Goal: Check status: Check status

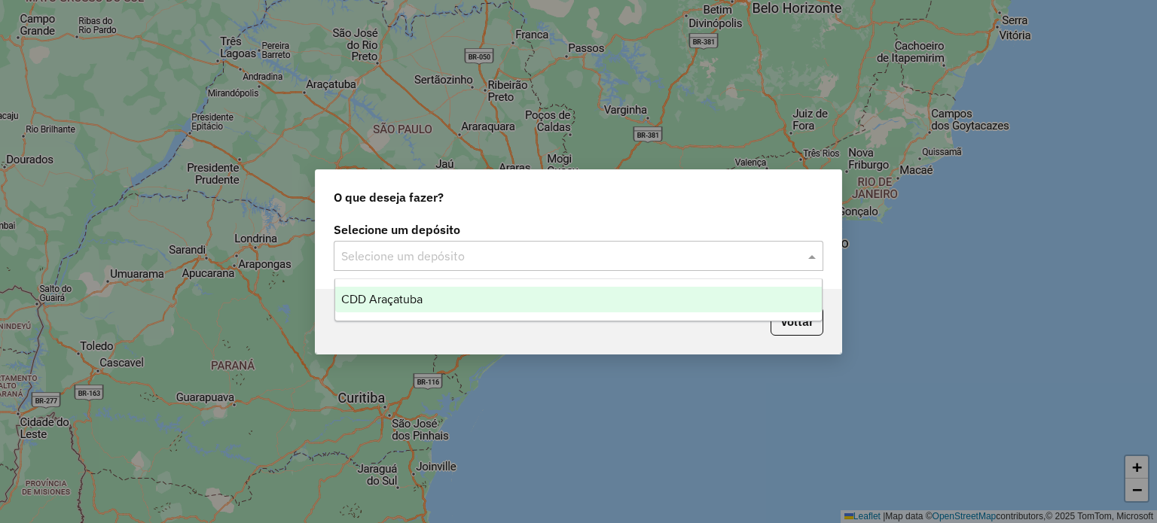
click at [484, 261] on input "text" at bounding box center [563, 257] width 444 height 18
click at [467, 298] on div "CDD Araçatuba" at bounding box center [578, 300] width 487 height 26
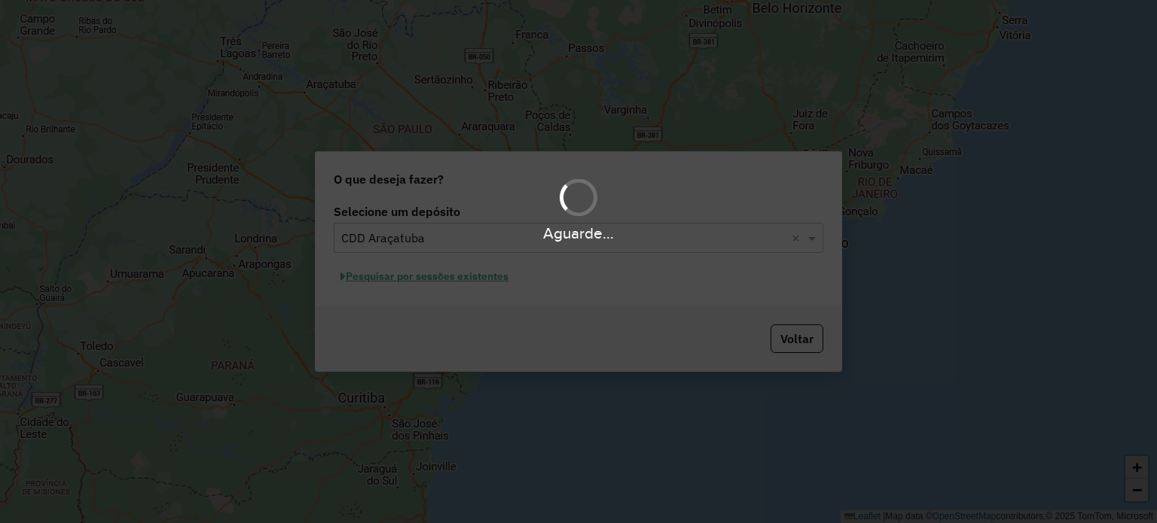
click at [416, 300] on div "Aguarde..." at bounding box center [578, 261] width 1157 height 523
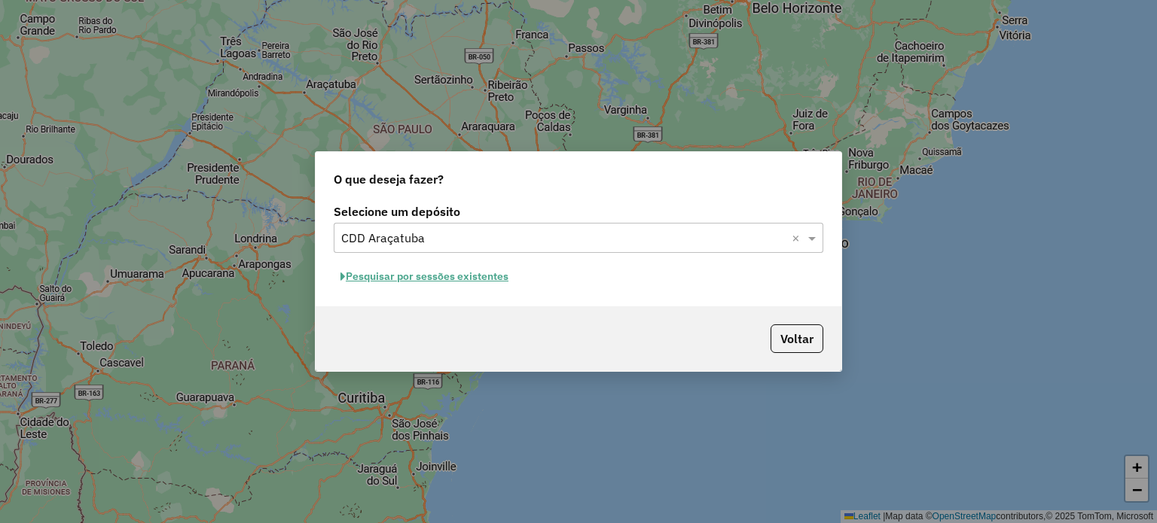
click at [428, 275] on button "Pesquisar por sessões existentes" at bounding box center [425, 276] width 182 height 23
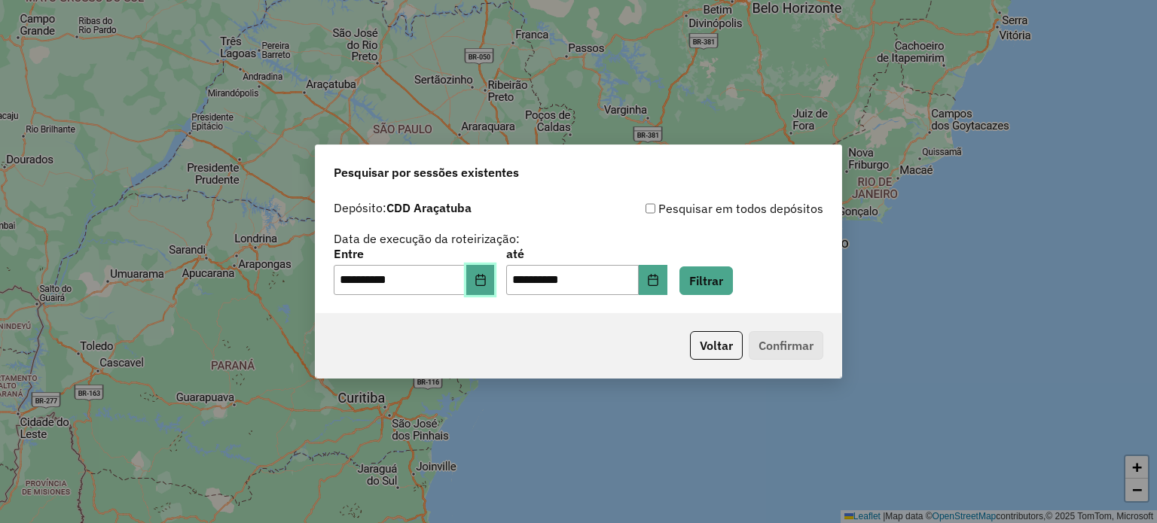
click at [485, 279] on icon "Choose Date" at bounding box center [480, 280] width 10 height 12
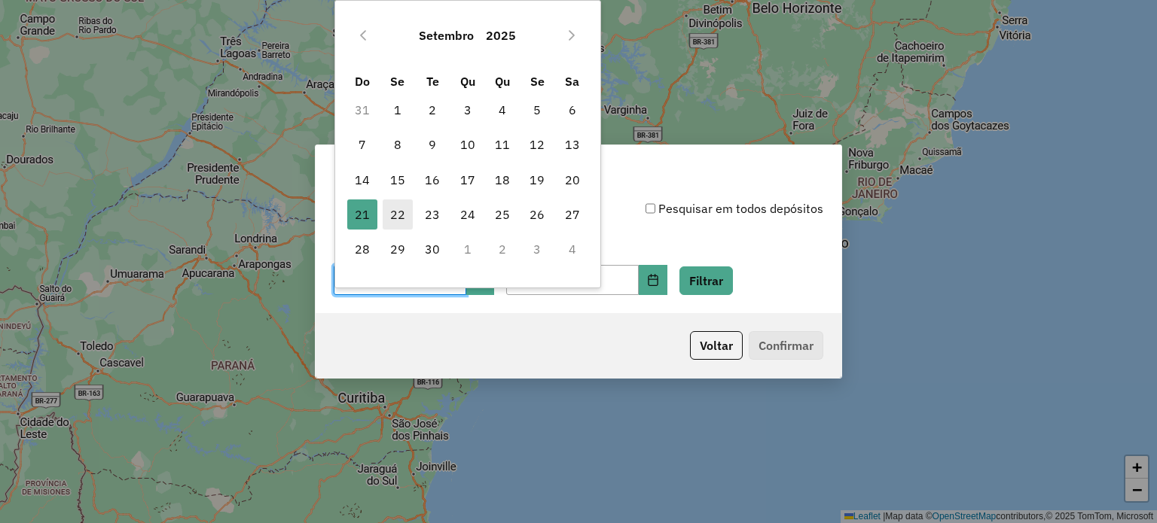
click at [397, 216] on span "22" at bounding box center [398, 215] width 30 height 30
type input "**********"
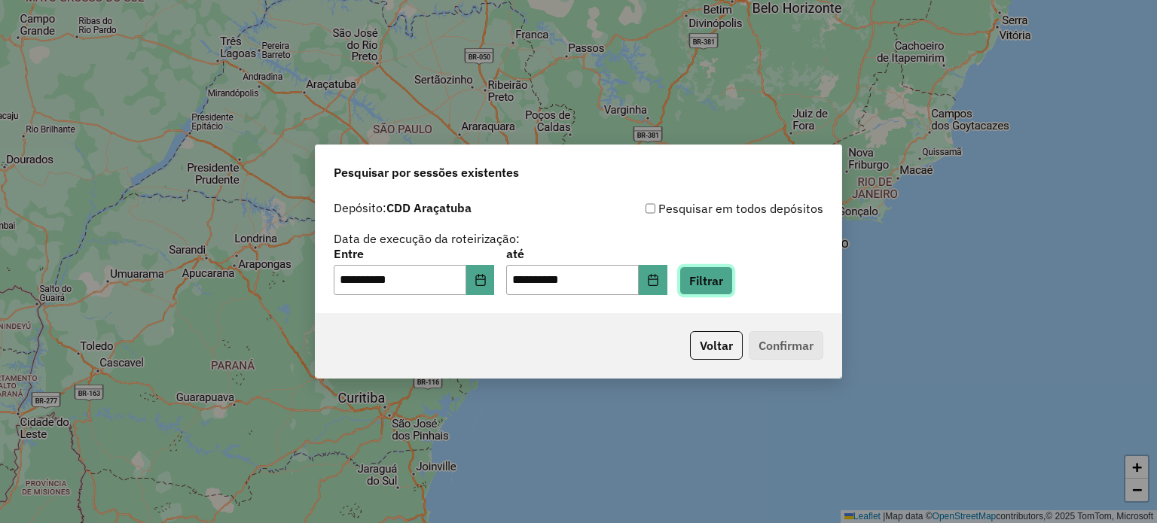
click at [733, 284] on button "Filtrar" at bounding box center [705, 281] width 53 height 29
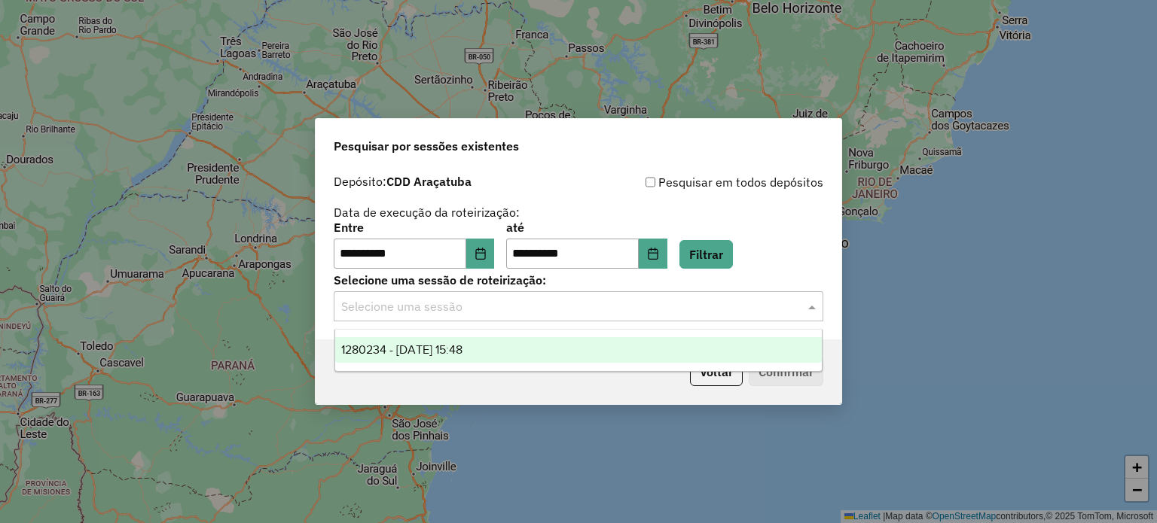
click at [708, 307] on input "text" at bounding box center [563, 307] width 444 height 18
click at [662, 352] on div "1280234 - 22/09/2025 15:48" at bounding box center [578, 350] width 487 height 26
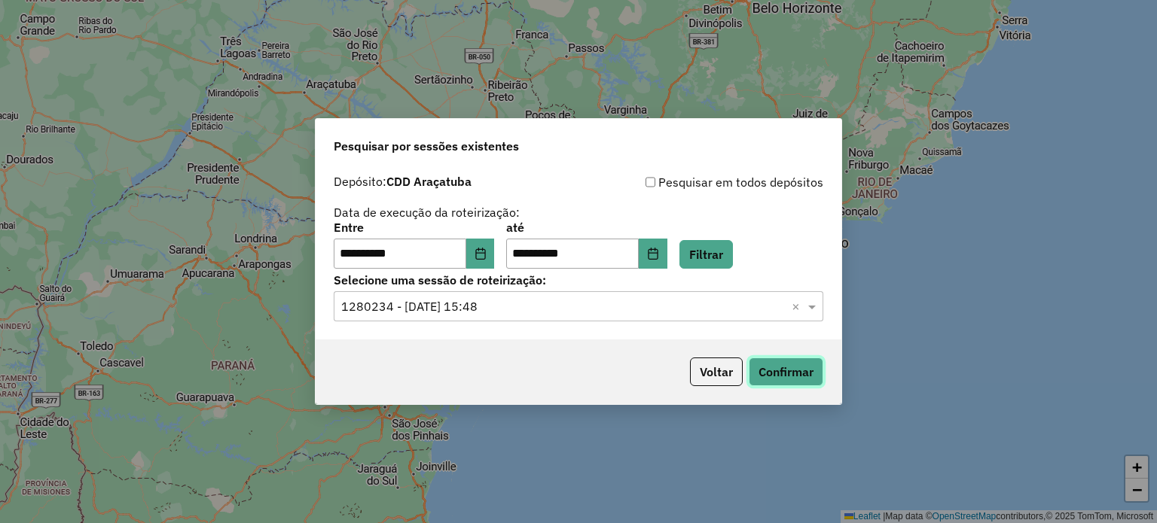
click at [788, 379] on button "Confirmar" at bounding box center [786, 372] width 75 height 29
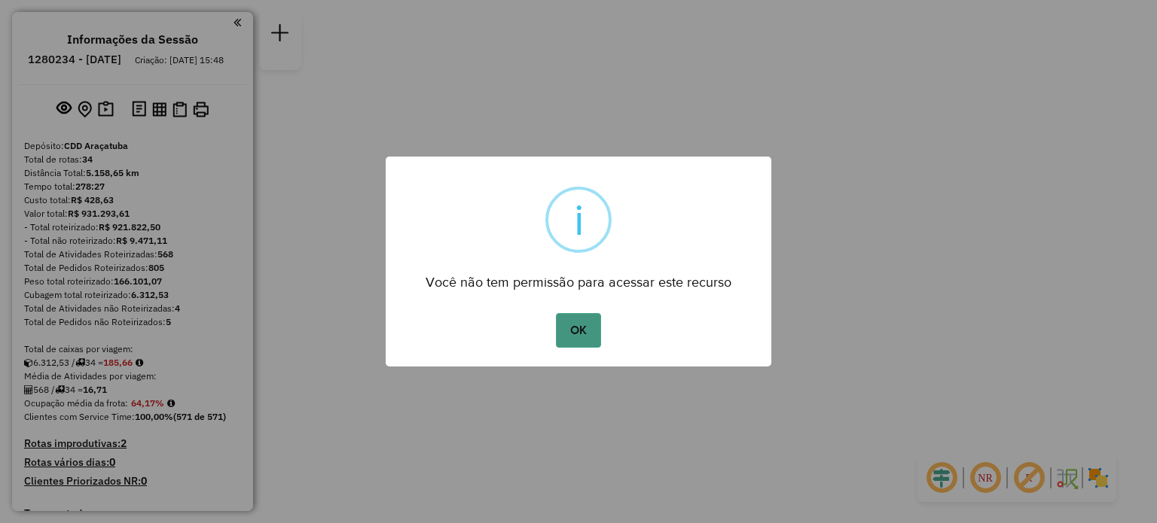
click at [590, 337] on button "OK" at bounding box center [578, 330] width 44 height 35
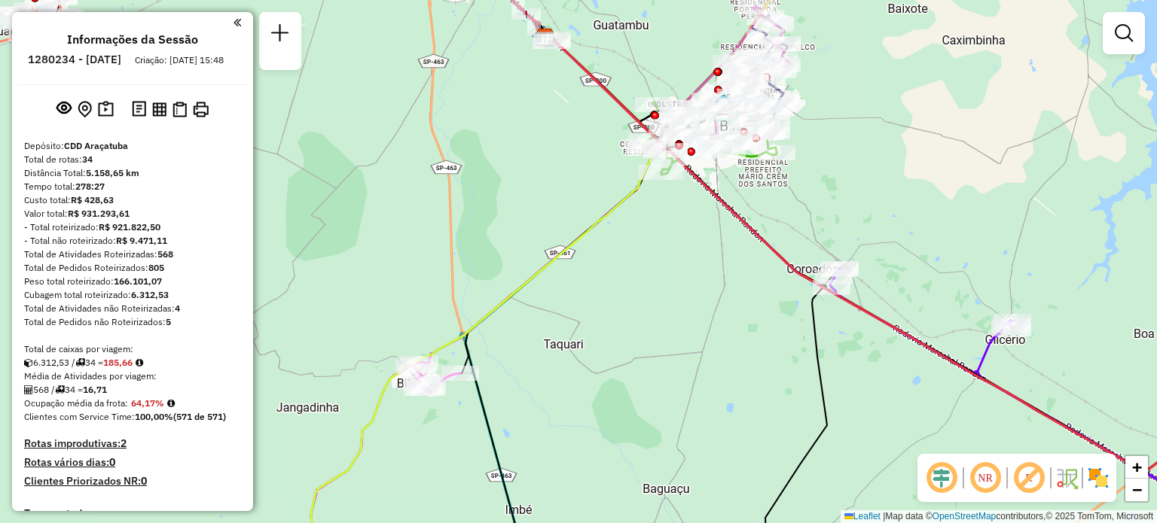
scroll to position [2693, 0]
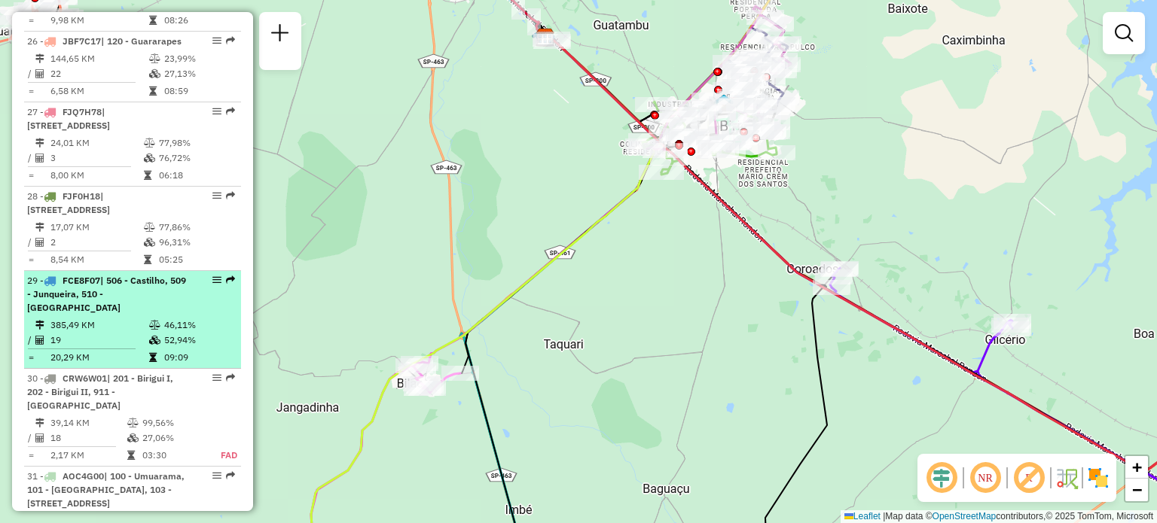
select select "**********"
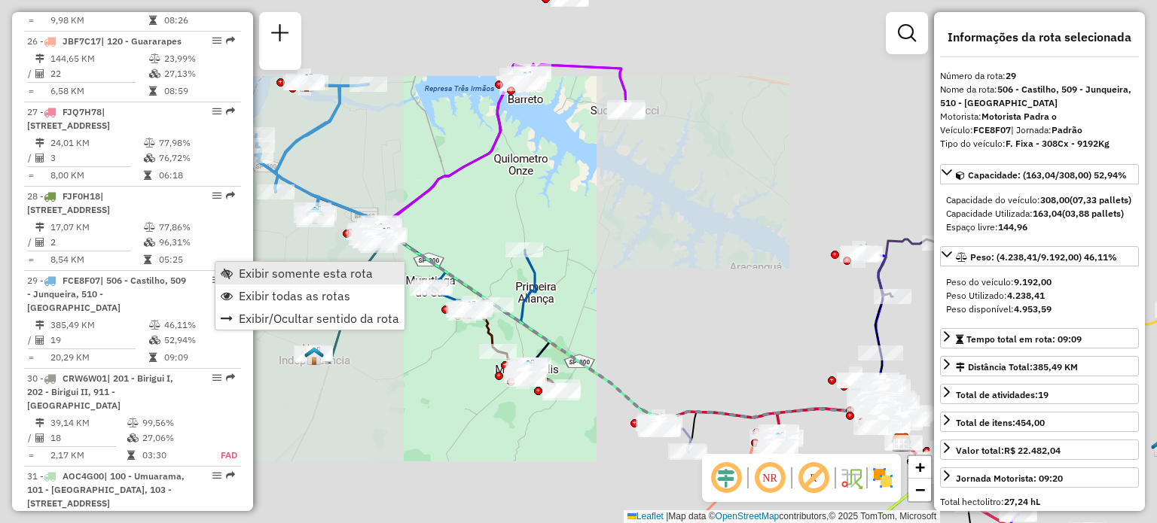
click at [252, 270] on span "Exibir somente esta rota" at bounding box center [306, 273] width 134 height 12
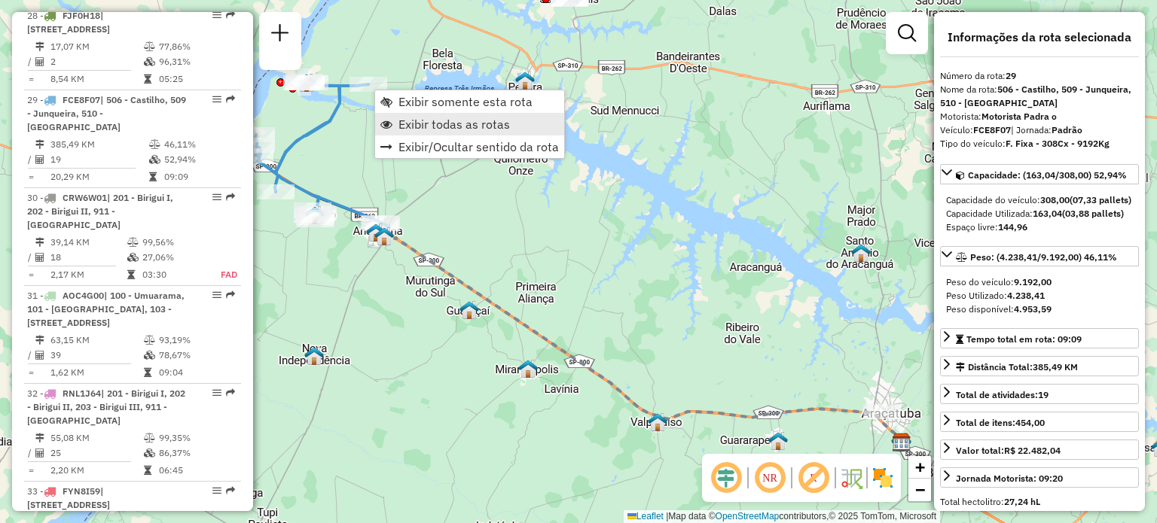
scroll to position [2934, 0]
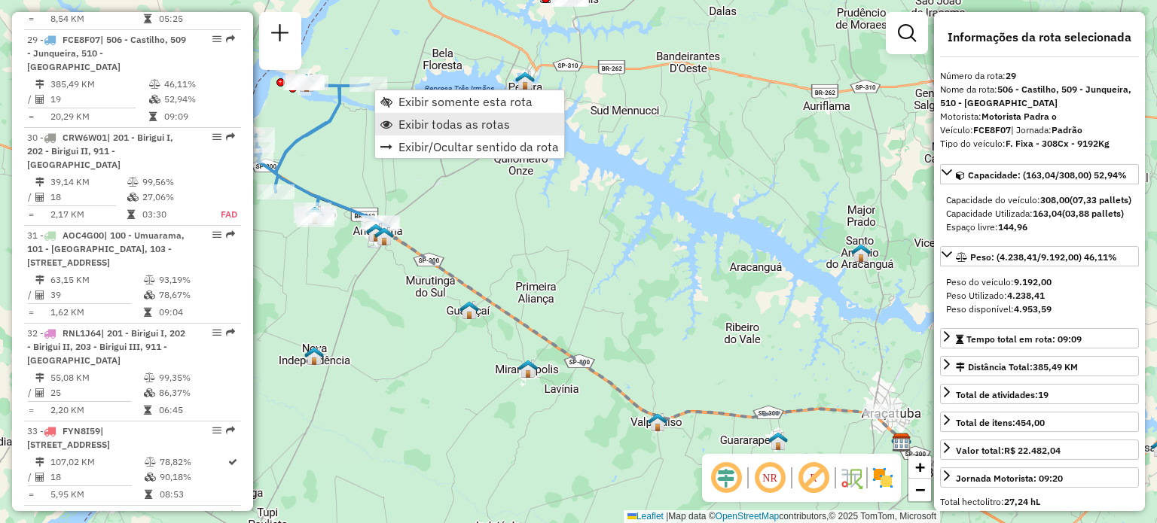
click at [416, 124] on span "Exibir todas as rotas" at bounding box center [453, 124] width 111 height 12
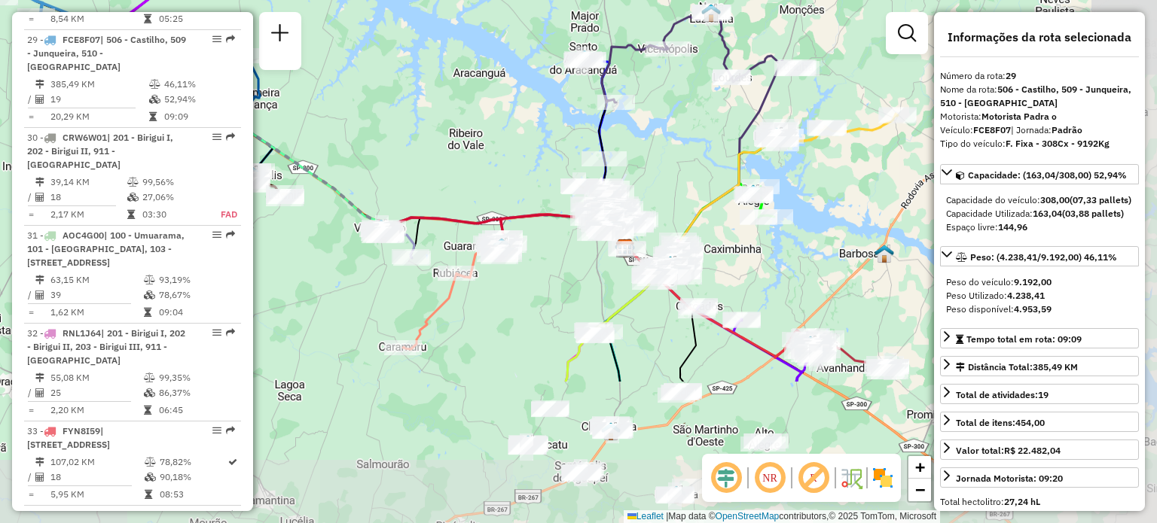
drag, startPoint x: 754, startPoint y: 319, endPoint x: 477, endPoint y: 125, distance: 337.9
click at [477, 125] on div "Janela de atendimento Grade de atendimento Capacidade Transportadoras Veículos …" at bounding box center [578, 261] width 1157 height 523
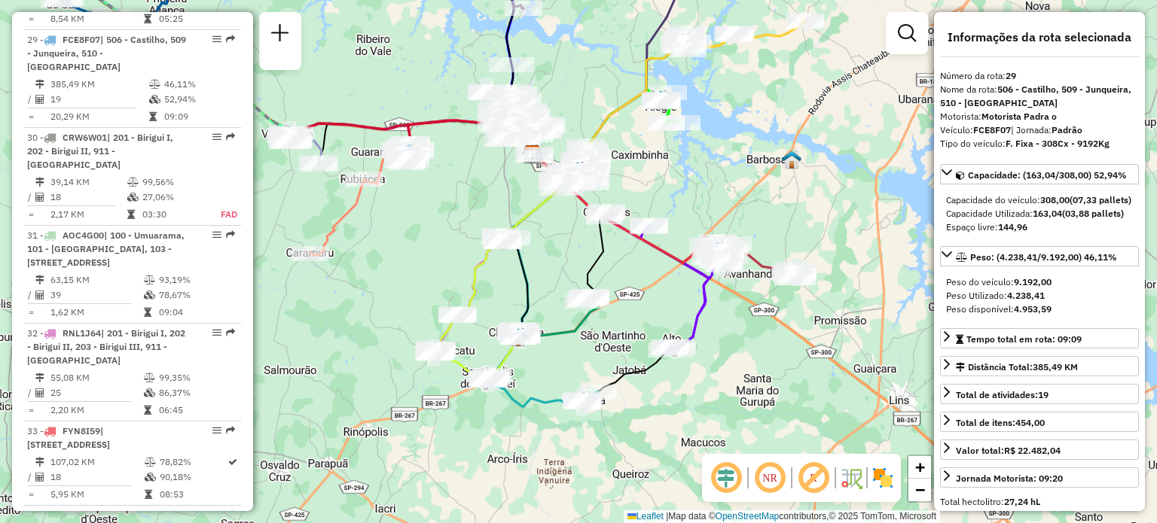
drag, startPoint x: 648, startPoint y: 386, endPoint x: 554, endPoint y: 292, distance: 132.6
click at [554, 292] on div "Janela de atendimento Grade de atendimento Capacidade Transportadoras Veículos …" at bounding box center [578, 261] width 1157 height 523
